Goal: Task Accomplishment & Management: Use online tool/utility

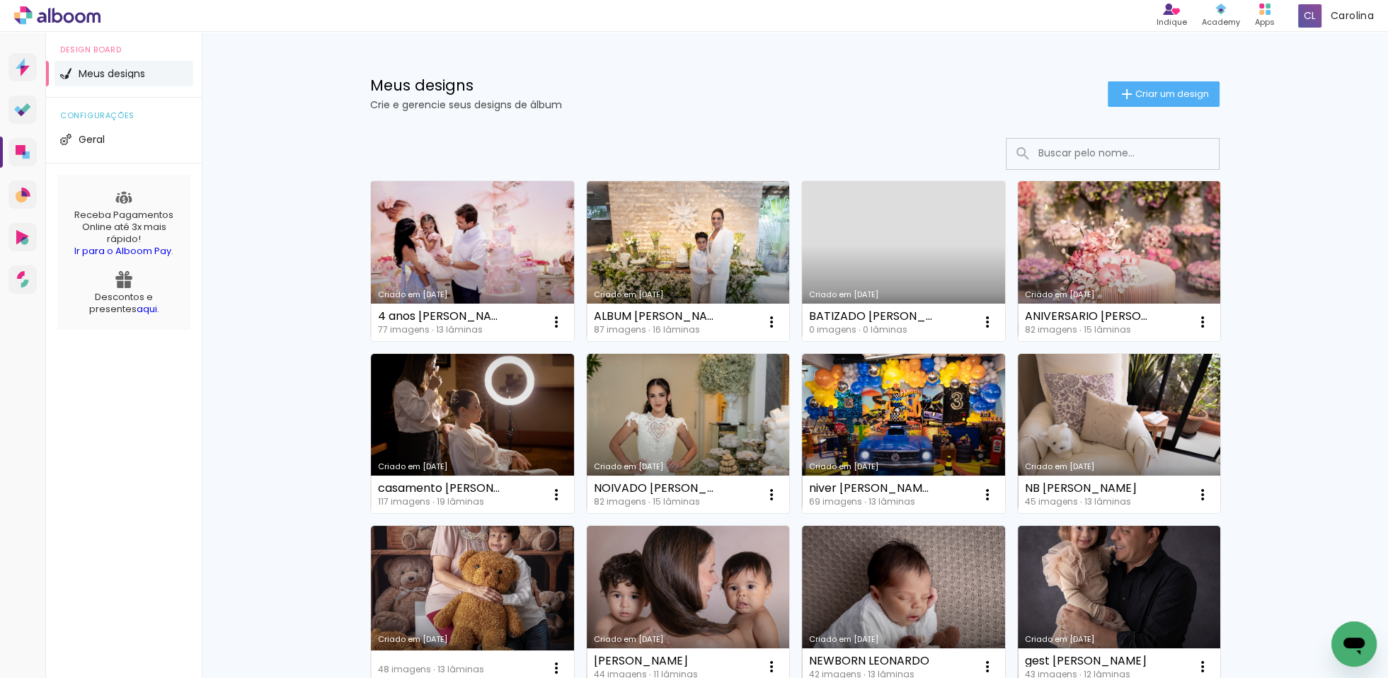
click at [522, 263] on link "Criado em [DATE]" at bounding box center [472, 261] width 203 height 160
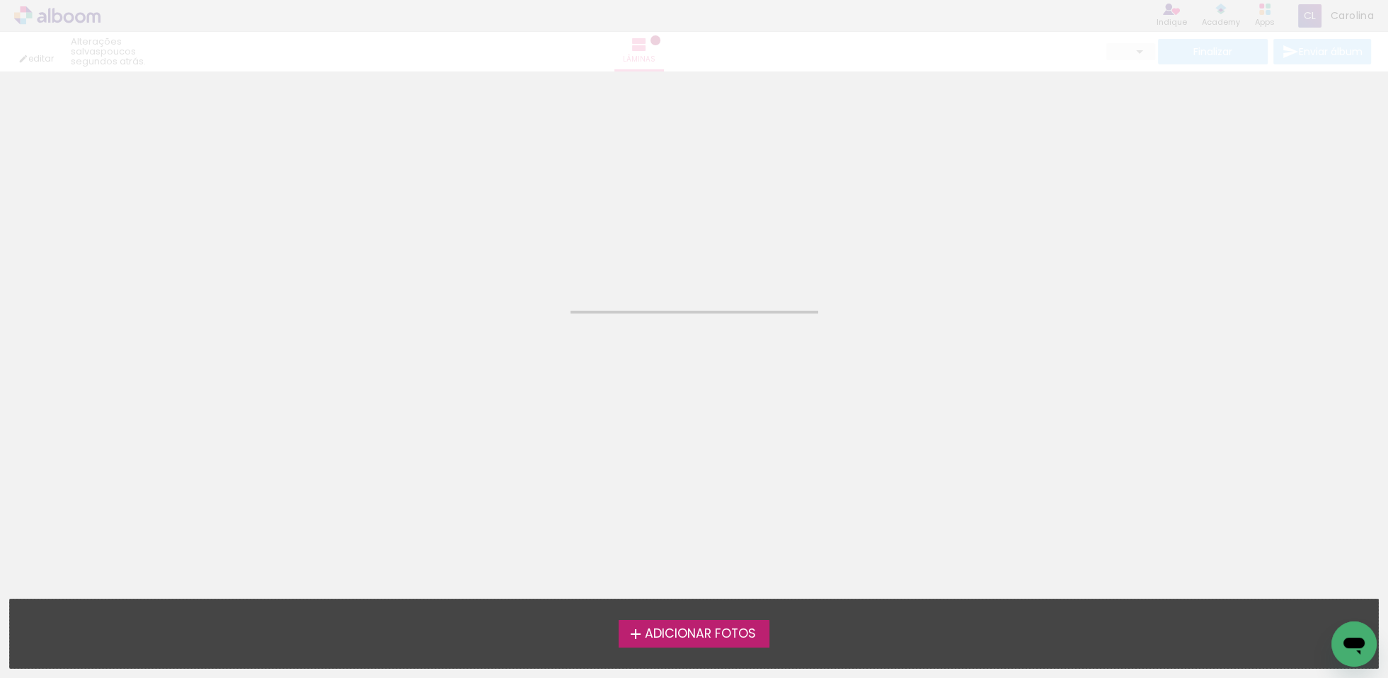
click at [521, 263] on neon-animated-pages "Confirmar Cancelar" at bounding box center [694, 374] width 1388 height 606
